Goal: Task Accomplishment & Management: Use online tool/utility

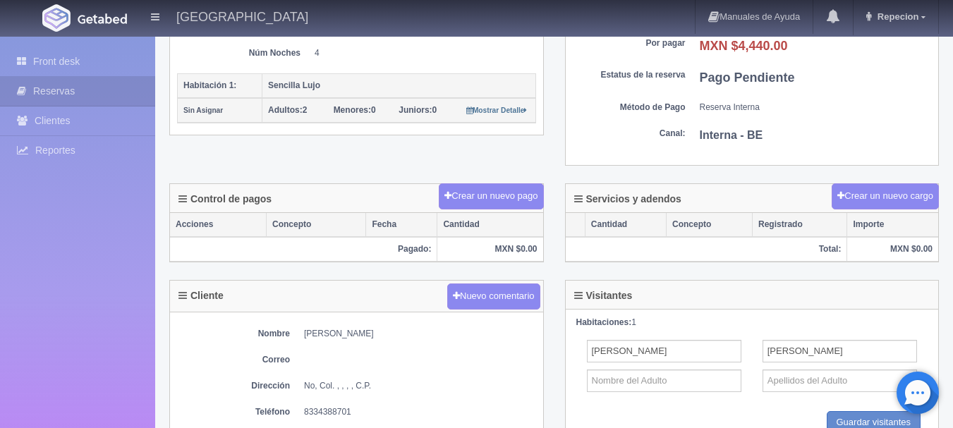
scroll to position [353, 0]
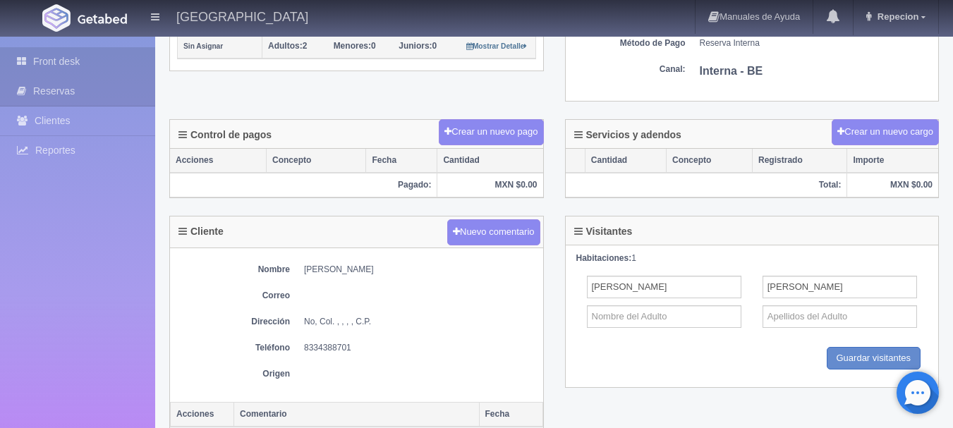
click at [54, 58] on link "Front desk" at bounding box center [77, 61] width 155 height 29
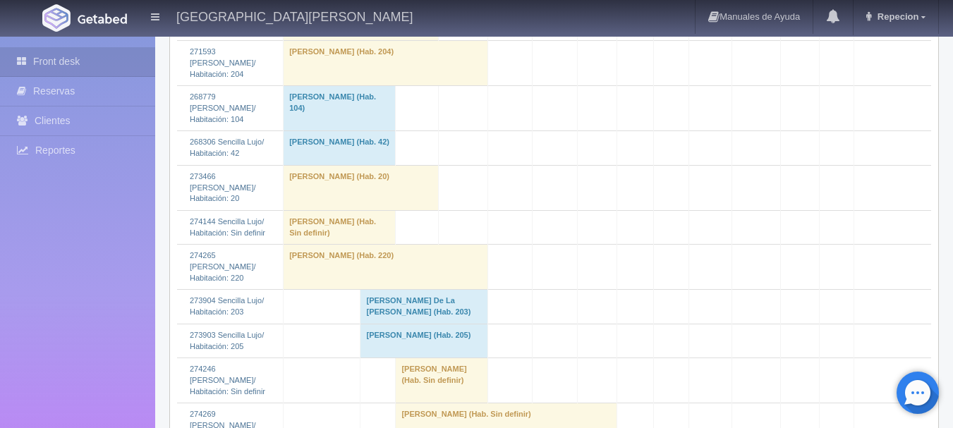
scroll to position [1199, 0]
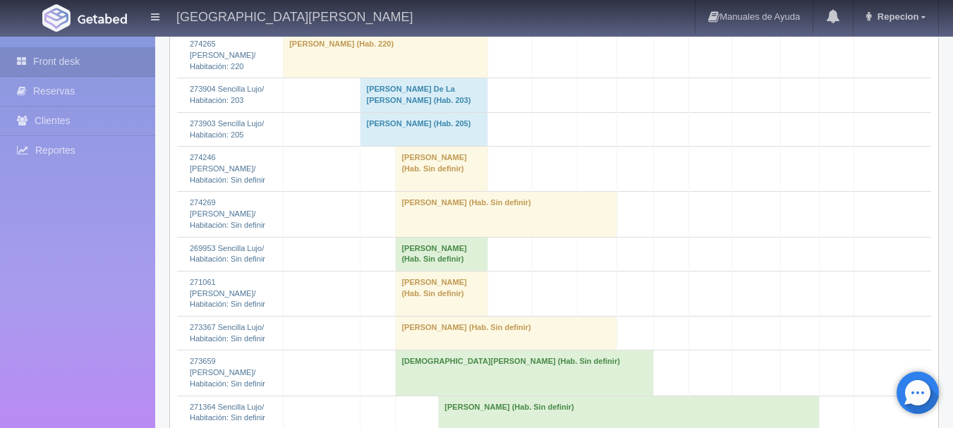
click at [428, 237] on td "Juan Chico Espinoza (Hab. Sin definir)" at bounding box center [507, 214] width 222 height 45
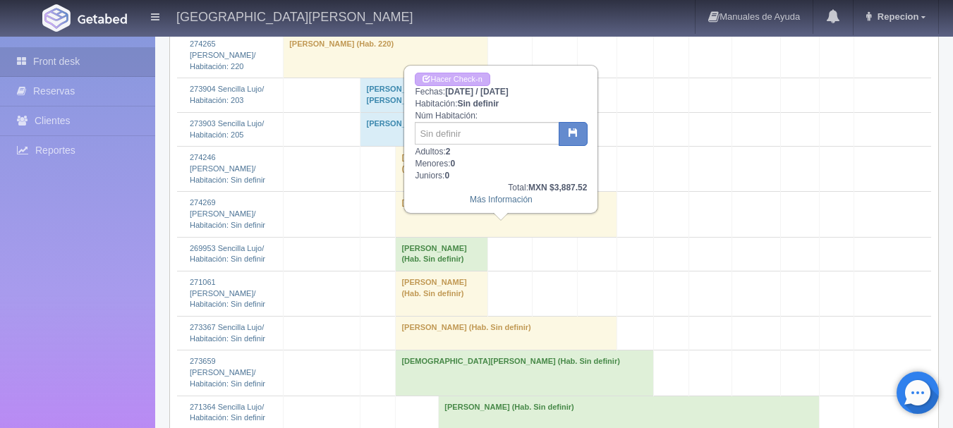
click at [428, 237] on td "[PERSON_NAME] (Hab. Sin definir)" at bounding box center [507, 214] width 222 height 45
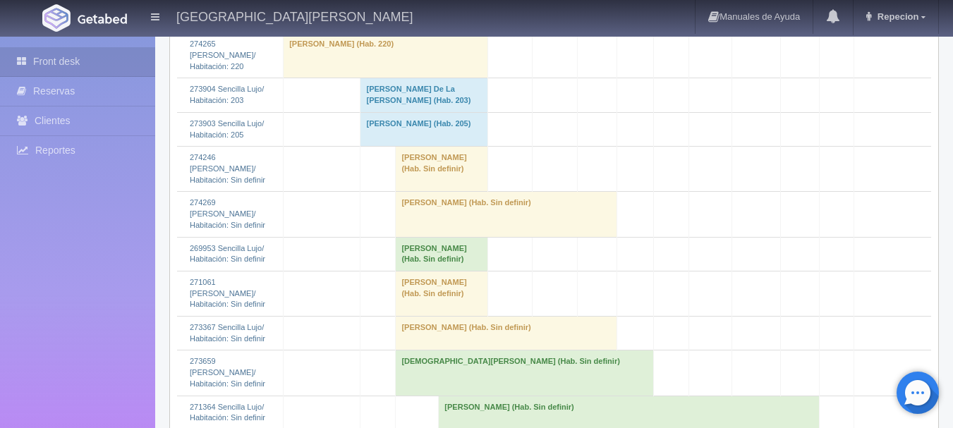
click at [425, 348] on td "[PERSON_NAME] (Hab. Sin definir)" at bounding box center [507, 334] width 222 height 34
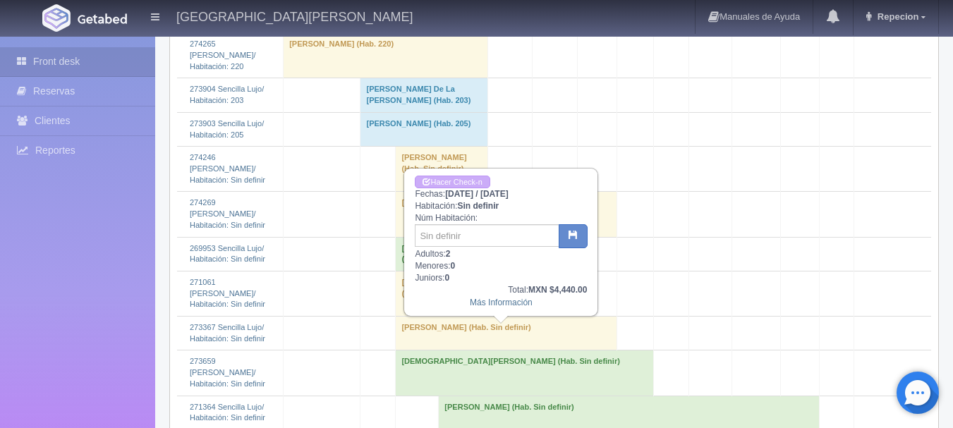
click at [425, 348] on td "[PERSON_NAME] (Hab. Sin definir)" at bounding box center [507, 334] width 222 height 34
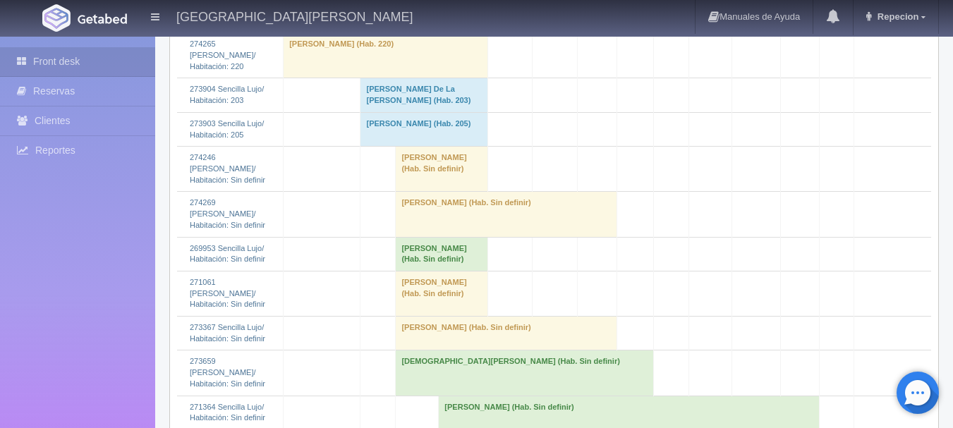
click at [440, 271] on td "[PERSON_NAME] (Hab. Sin definir)" at bounding box center [442, 254] width 92 height 34
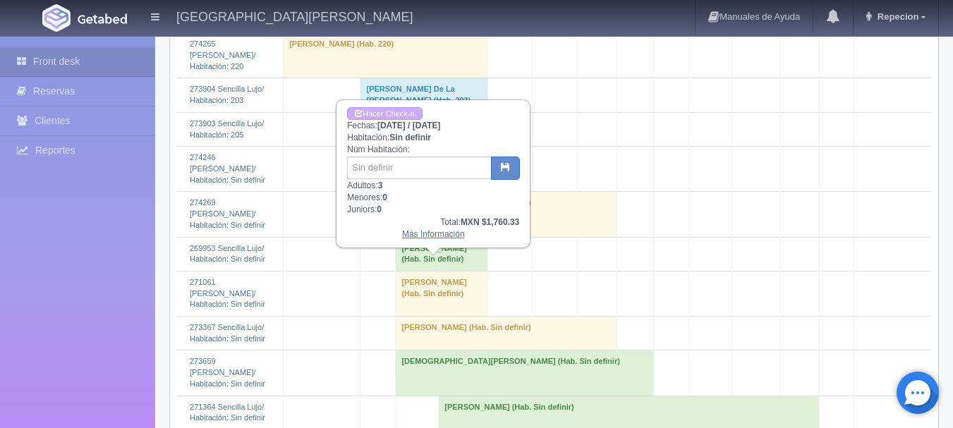
click at [439, 238] on link "Más Información" at bounding box center [433, 234] width 63 height 10
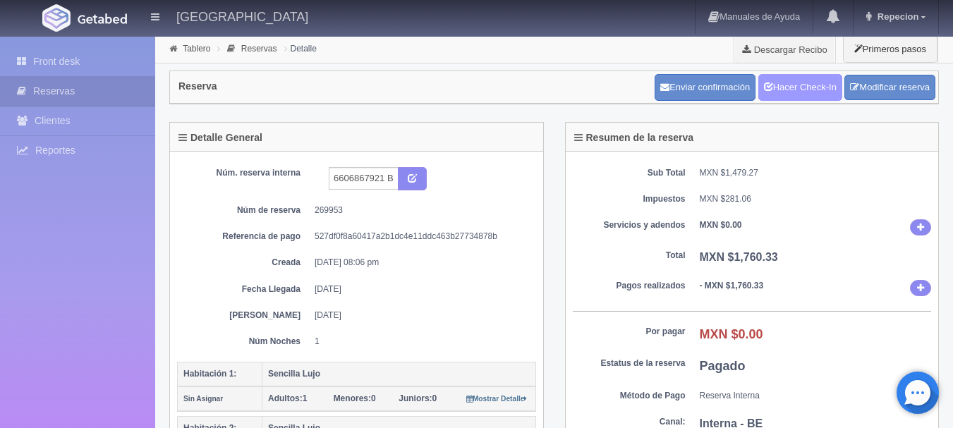
click at [789, 91] on link "Hacer Check-In" at bounding box center [800, 87] width 84 height 27
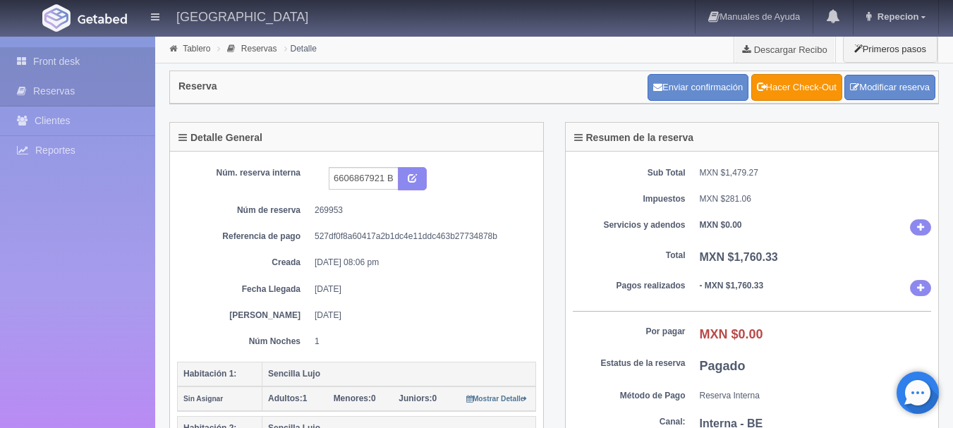
click at [60, 59] on link "Front desk" at bounding box center [77, 61] width 155 height 29
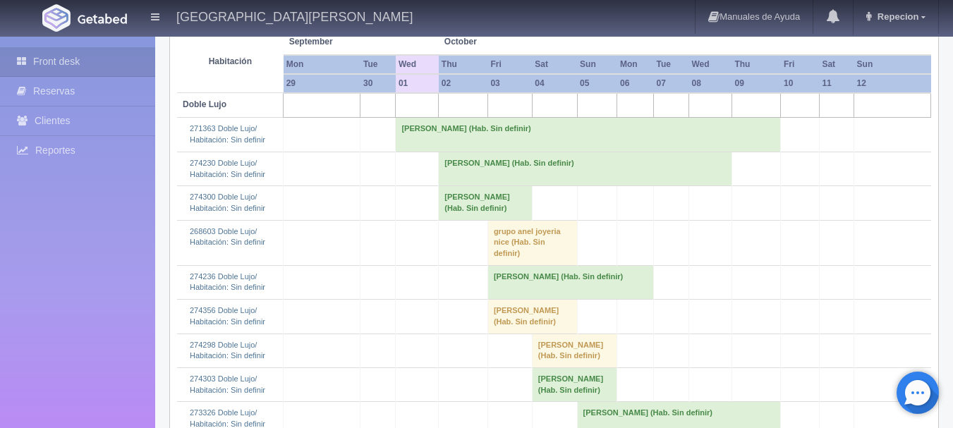
scroll to position [212, 0]
